Goal: Information Seeking & Learning: Learn about a topic

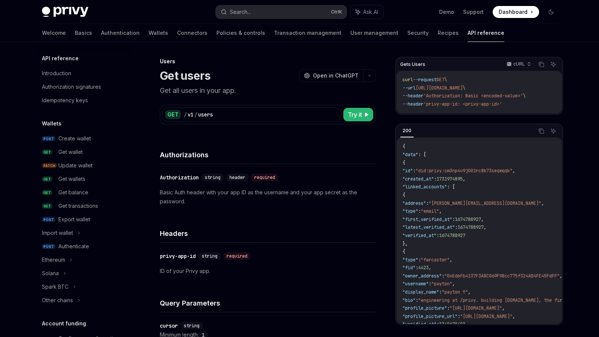
scroll to position [450, 0]
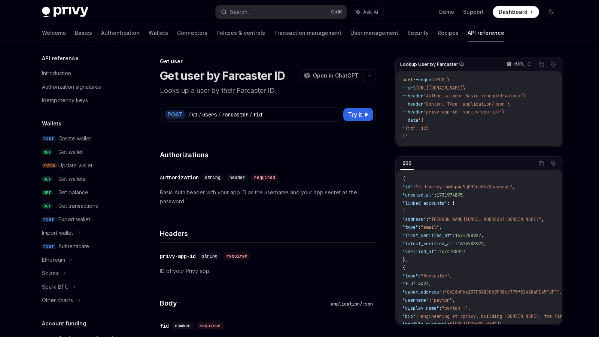
scroll to position [734, 0]
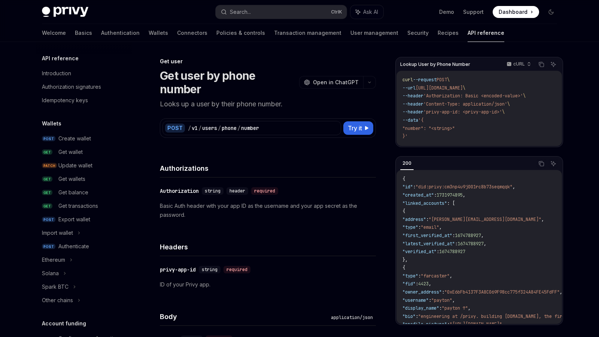
scroll to position [630, 0]
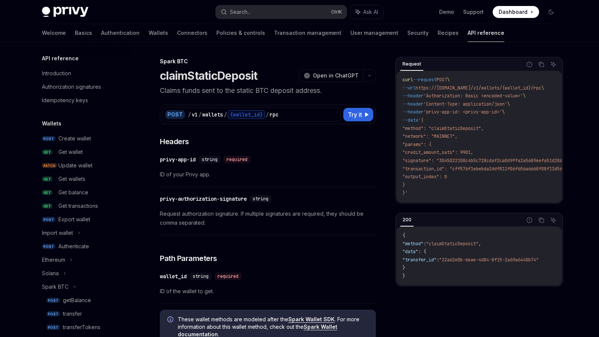
scroll to position [165, 0]
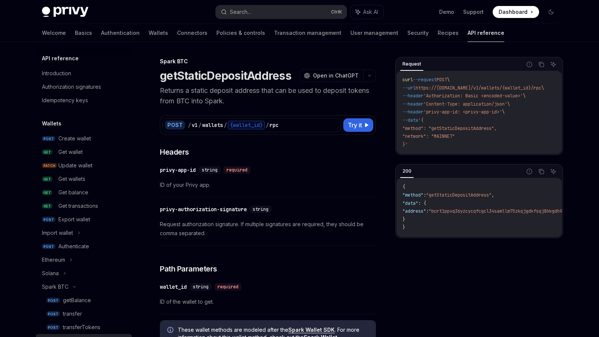
scroll to position [151, 0]
